Goal: Navigation & Orientation: Find specific page/section

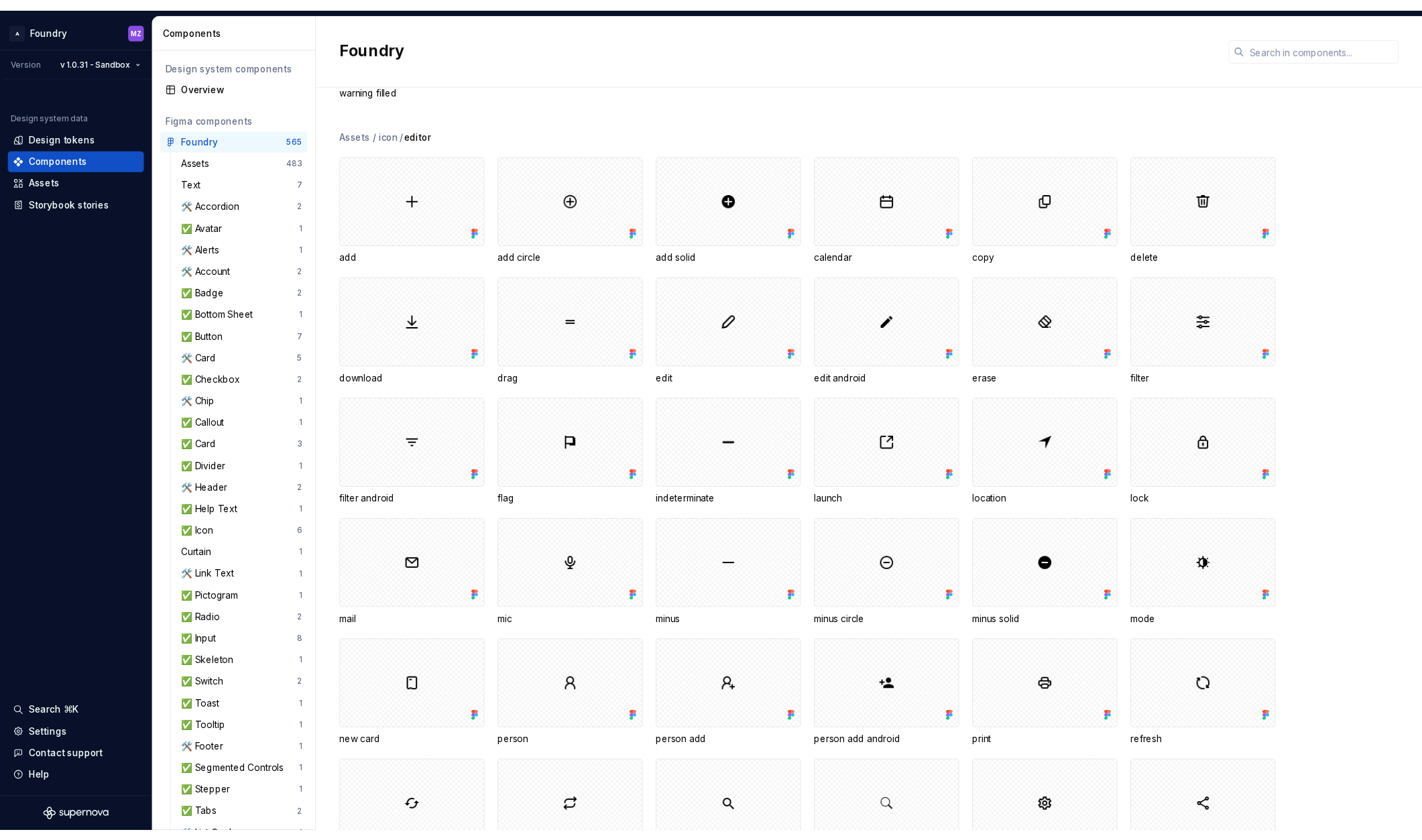
scroll to position [2201, 0]
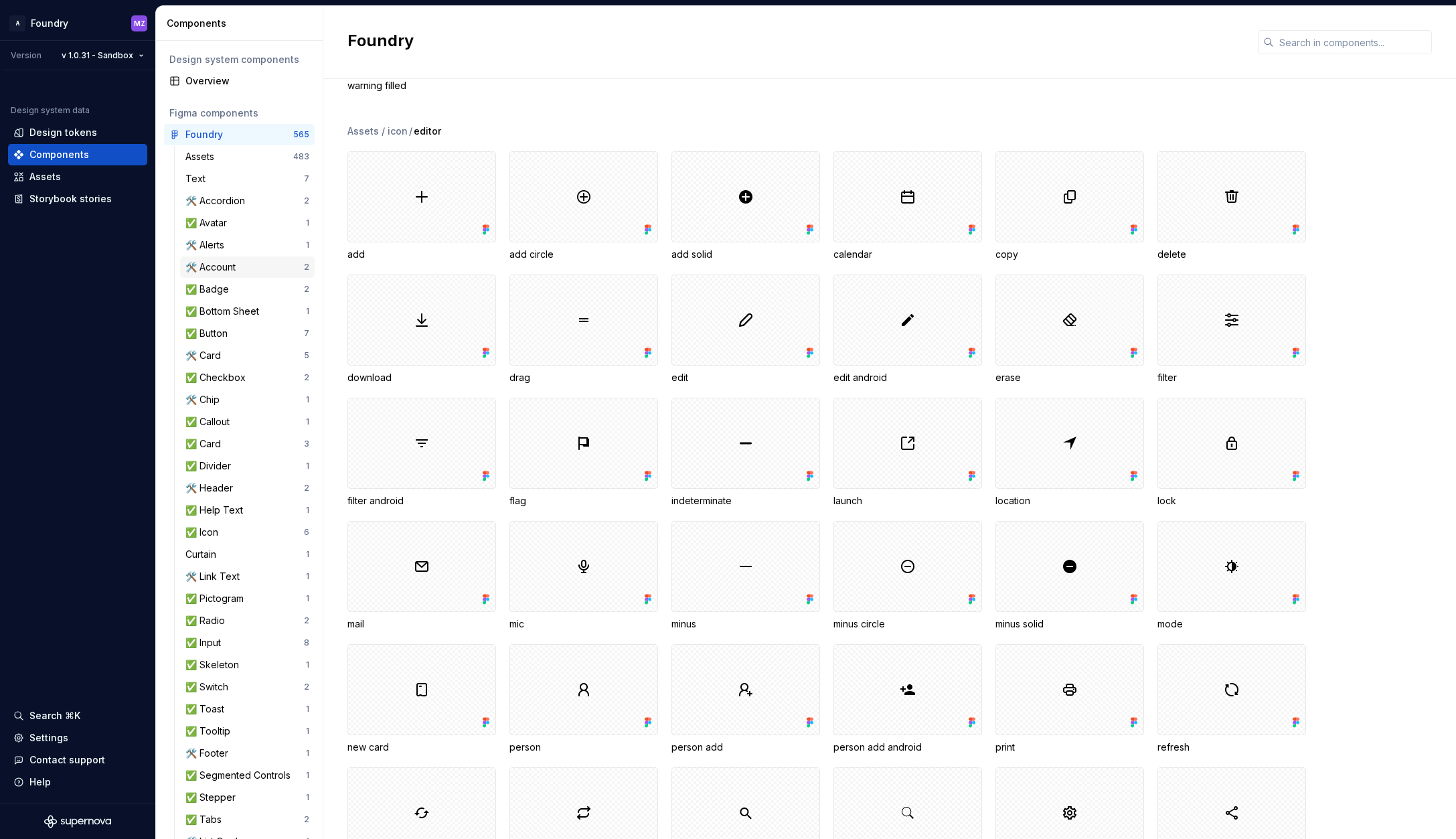
click at [241, 265] on div "🛠️ Account" at bounding box center [244, 267] width 119 height 13
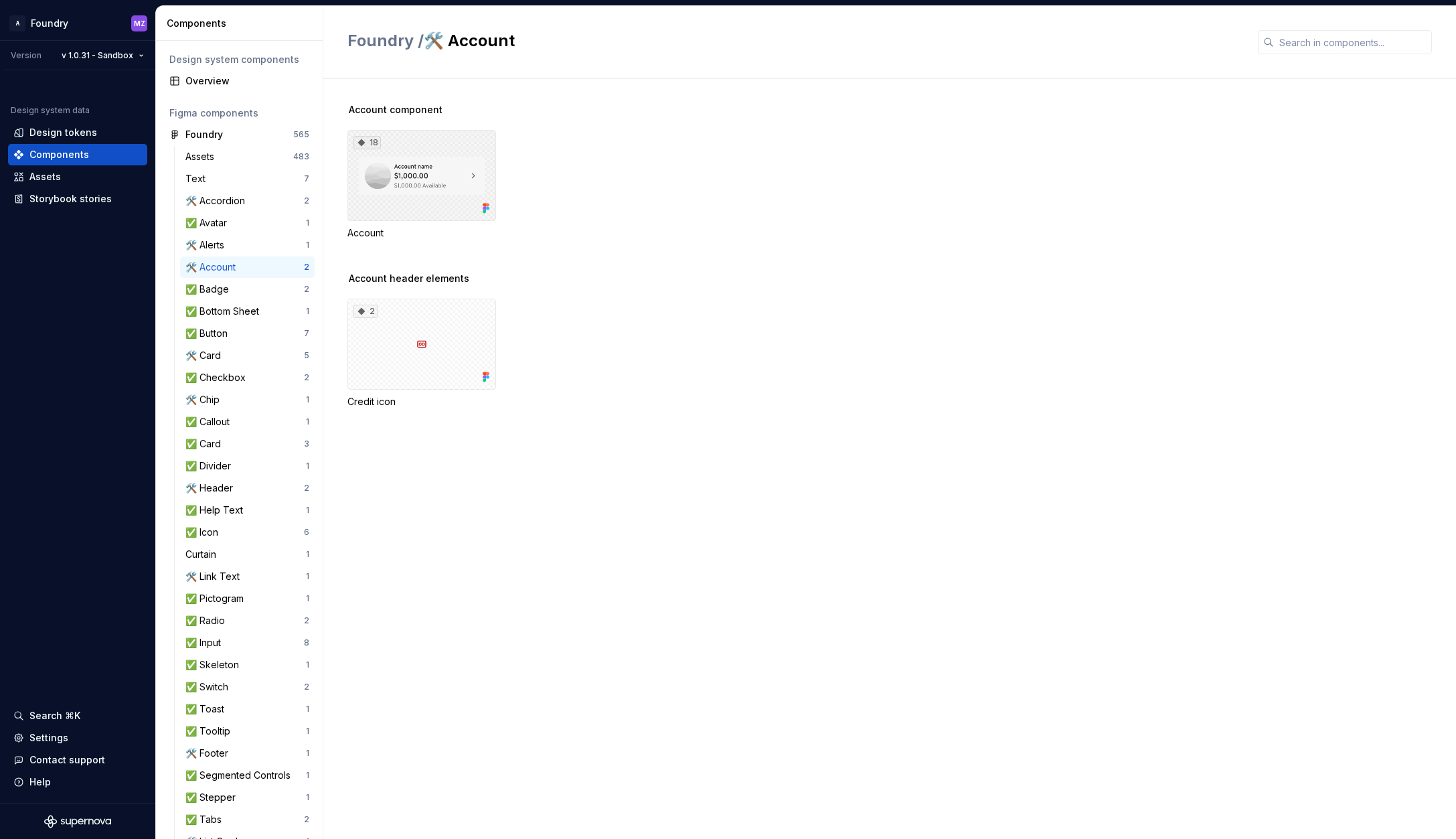
click at [434, 160] on div "18" at bounding box center [422, 175] width 149 height 91
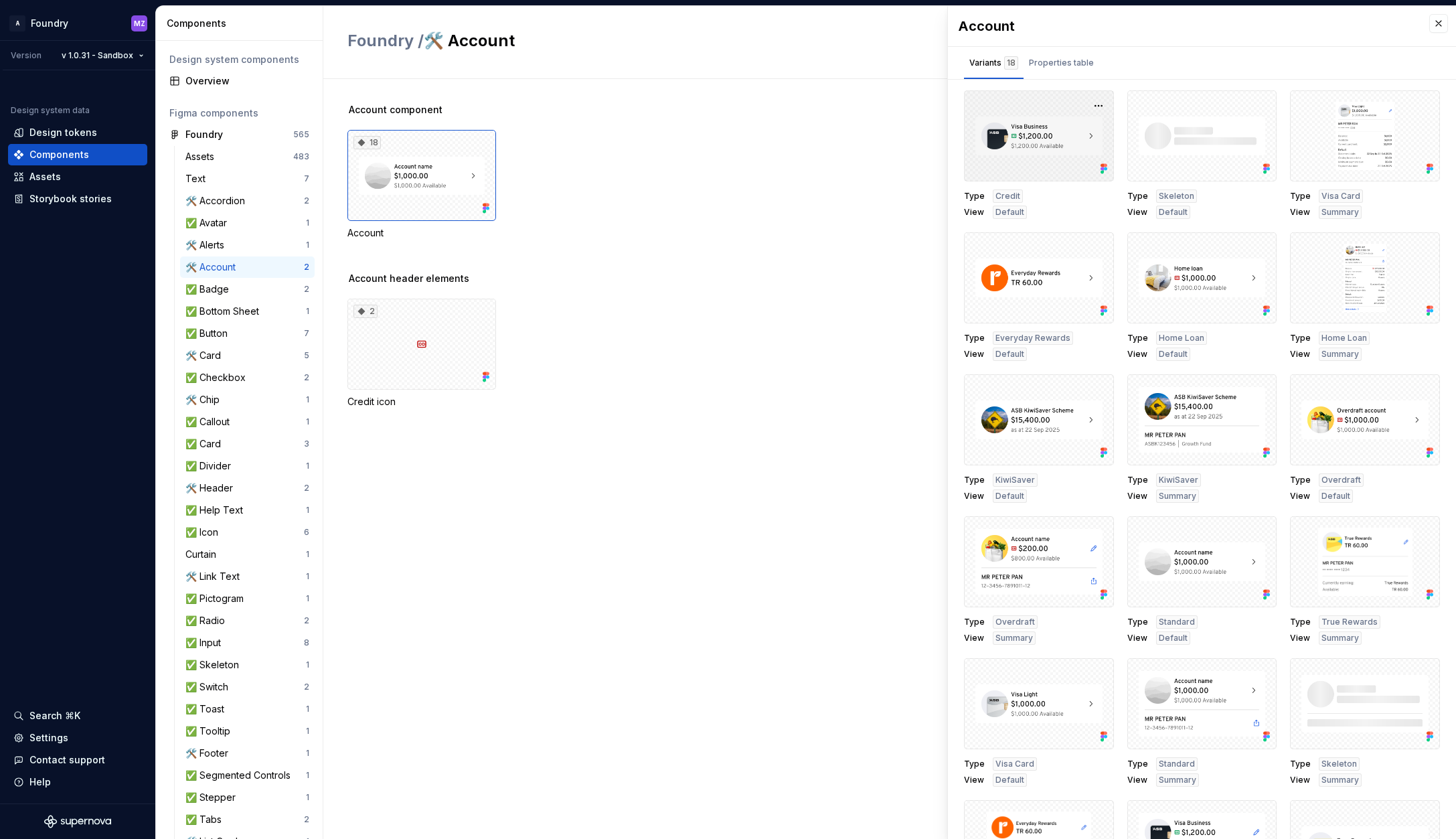
click at [1081, 143] on div at bounding box center [1039, 136] width 150 height 91
click at [1066, 155] on div at bounding box center [1039, 136] width 150 height 91
click at [1097, 106] on button "button" at bounding box center [1099, 106] width 19 height 19
click at [1079, 127] on div "Open in [GEOGRAPHIC_DATA]" at bounding box center [1056, 145] width 87 height 40
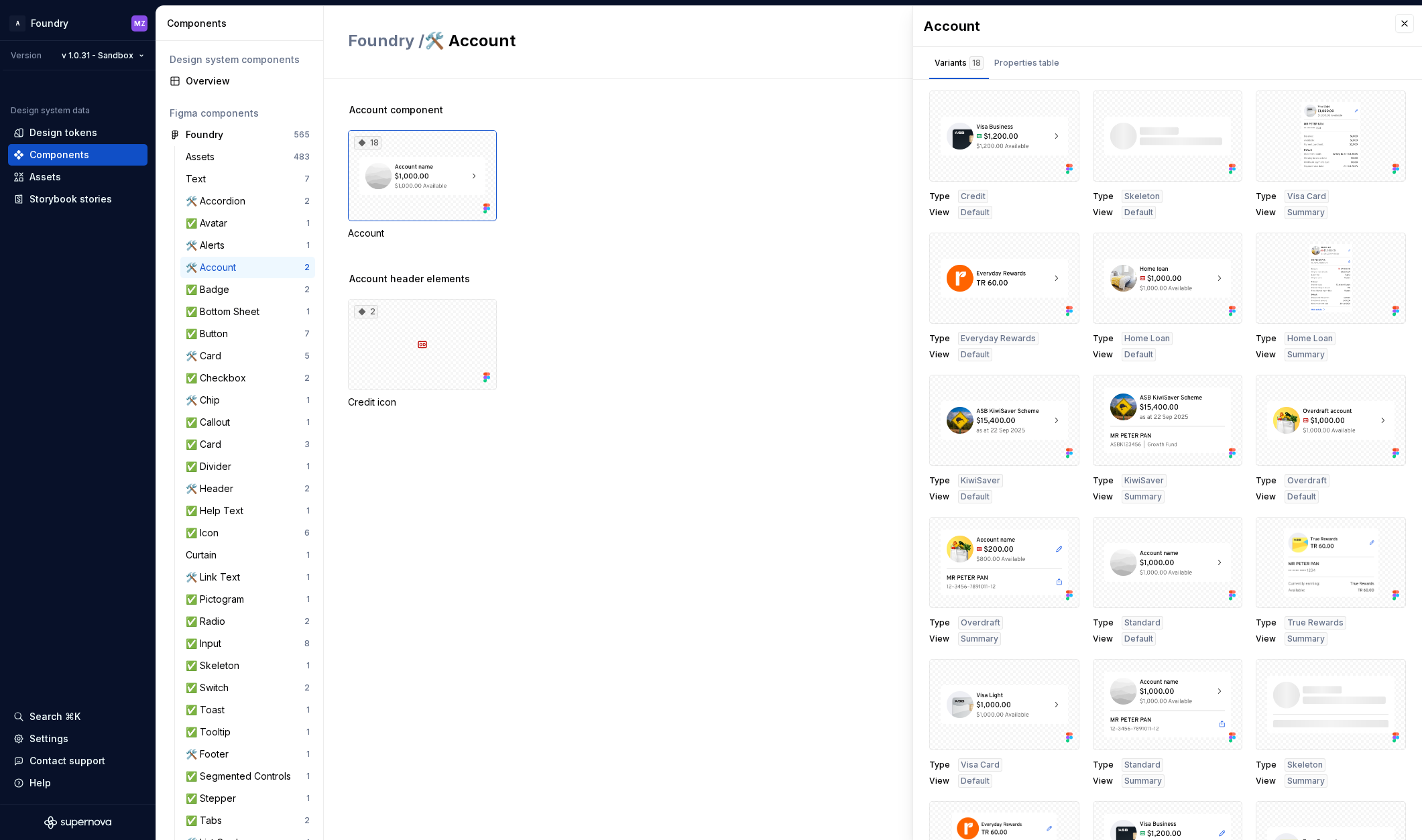
scroll to position [94, 0]
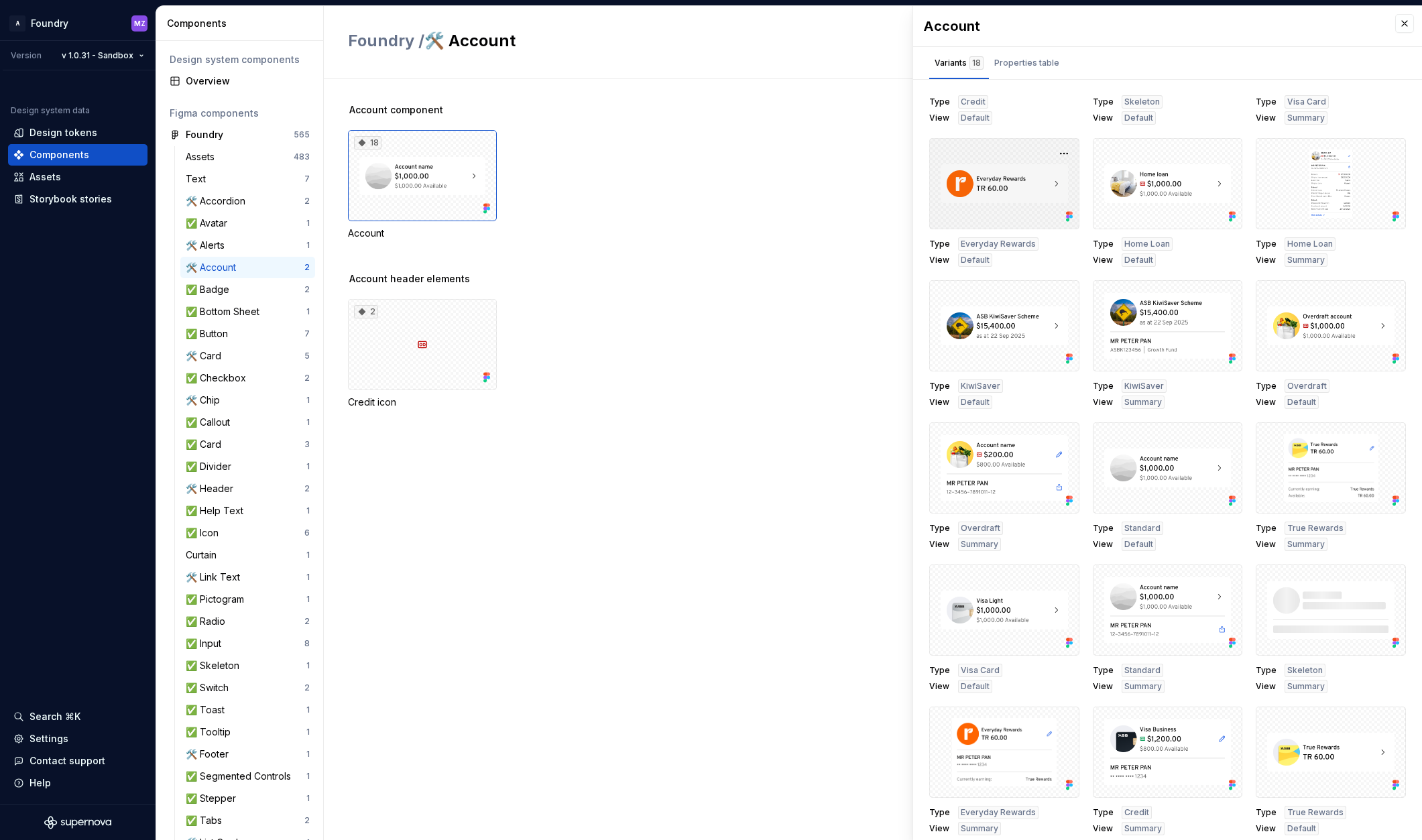
click at [1021, 174] on div at bounding box center [1004, 183] width 150 height 91
click at [1058, 154] on button "button" at bounding box center [1064, 153] width 19 height 19
click at [1045, 174] on div "Open in [GEOGRAPHIC_DATA]" at bounding box center [1021, 193] width 87 height 40
